Goal: Task Accomplishment & Management: Use online tool/utility

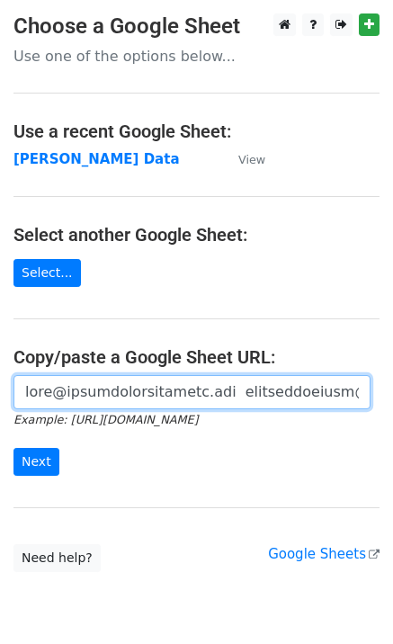
click at [76, 400] on input "url" at bounding box center [191, 392] width 357 height 34
paste input "[URL][DOMAIN_NAME]"
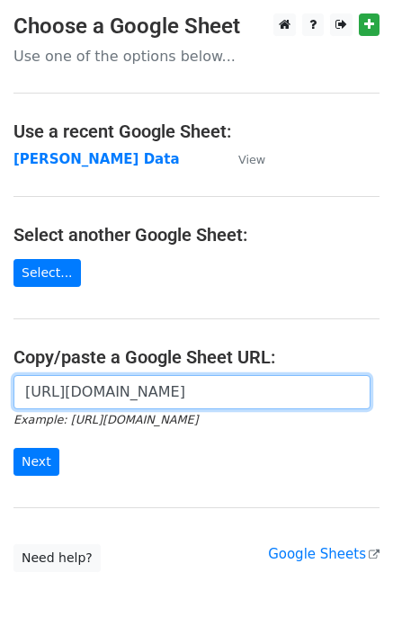
scroll to position [0, 537]
type input "[URL][DOMAIN_NAME]"
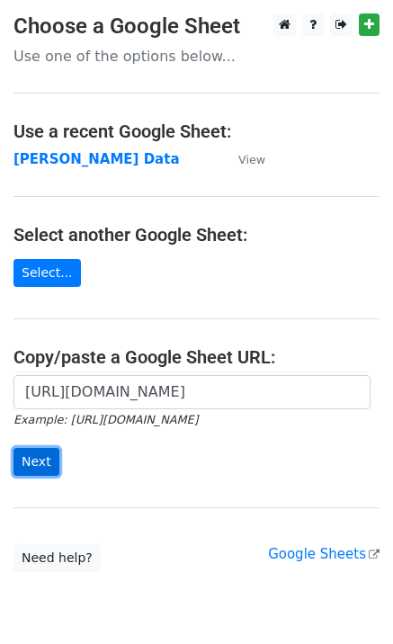
scroll to position [0, 0]
click at [40, 458] on input "Next" at bounding box center [36, 462] width 46 height 28
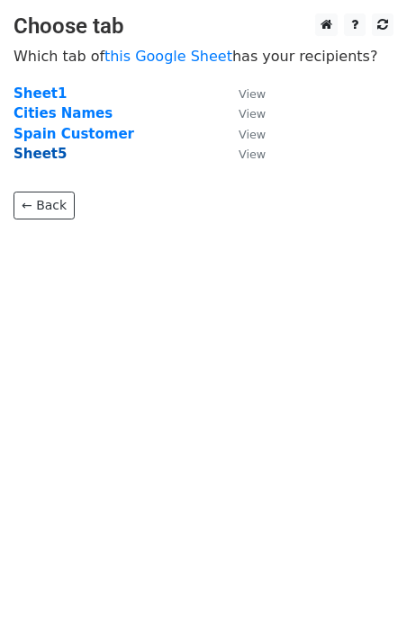
click at [40, 155] on strong "Sheet5" at bounding box center [39, 154] width 53 height 16
click at [36, 154] on strong "Sheet5" at bounding box center [39, 154] width 53 height 16
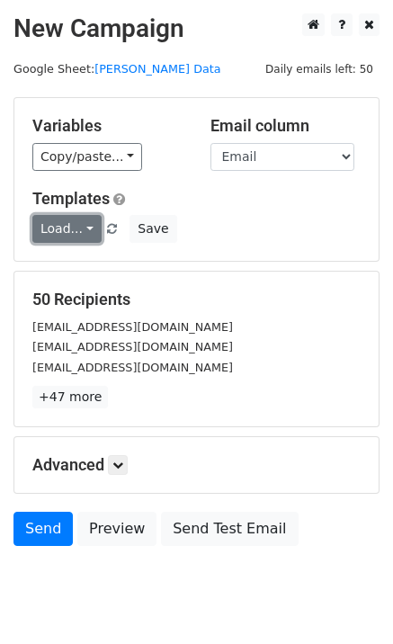
click at [77, 219] on link "Load..." at bounding box center [66, 229] width 69 height 28
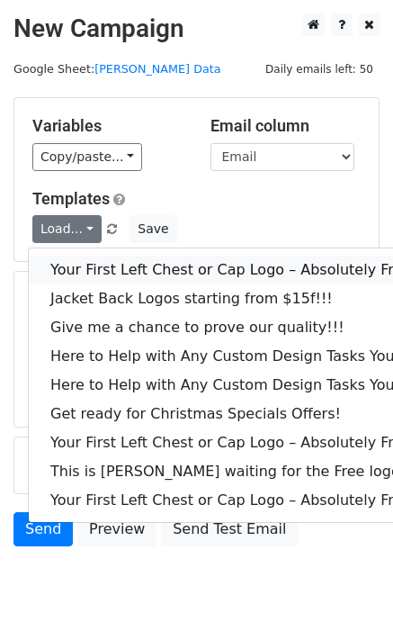
click at [121, 271] on link "Your First Left Chest or Cap Logo – Absolutely Free" at bounding box center [243, 269] width 429 height 29
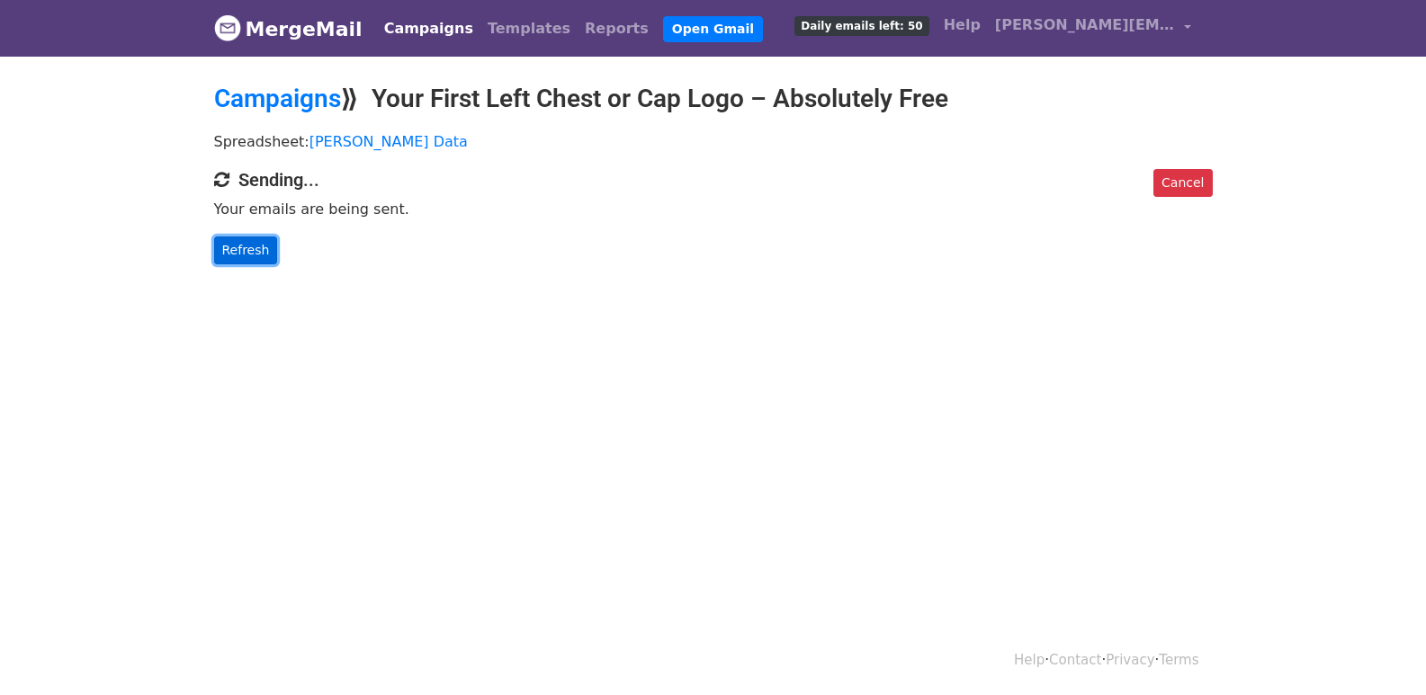
click at [264, 249] on link "Refresh" at bounding box center [246, 251] width 64 height 28
click at [262, 248] on link "Refresh" at bounding box center [246, 251] width 64 height 28
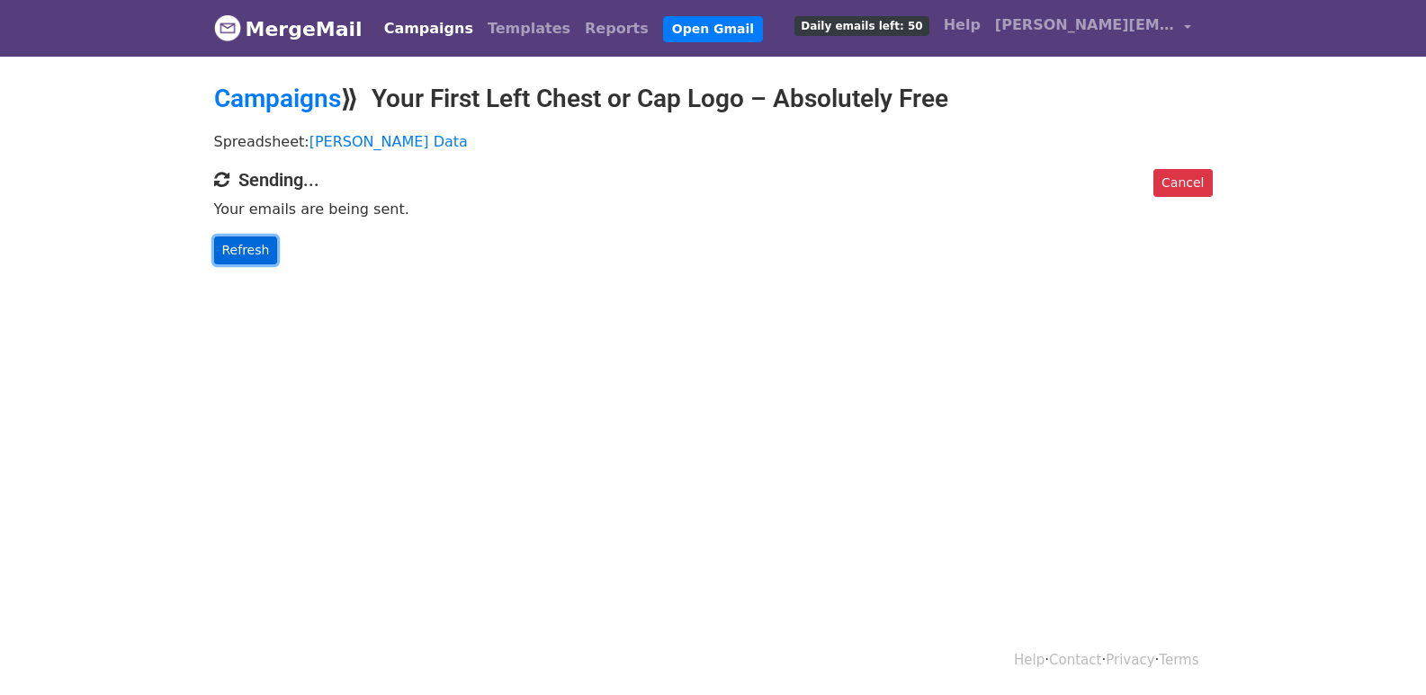
click at [262, 248] on link "Refresh" at bounding box center [246, 251] width 64 height 28
